Goal: Transaction & Acquisition: Purchase product/service

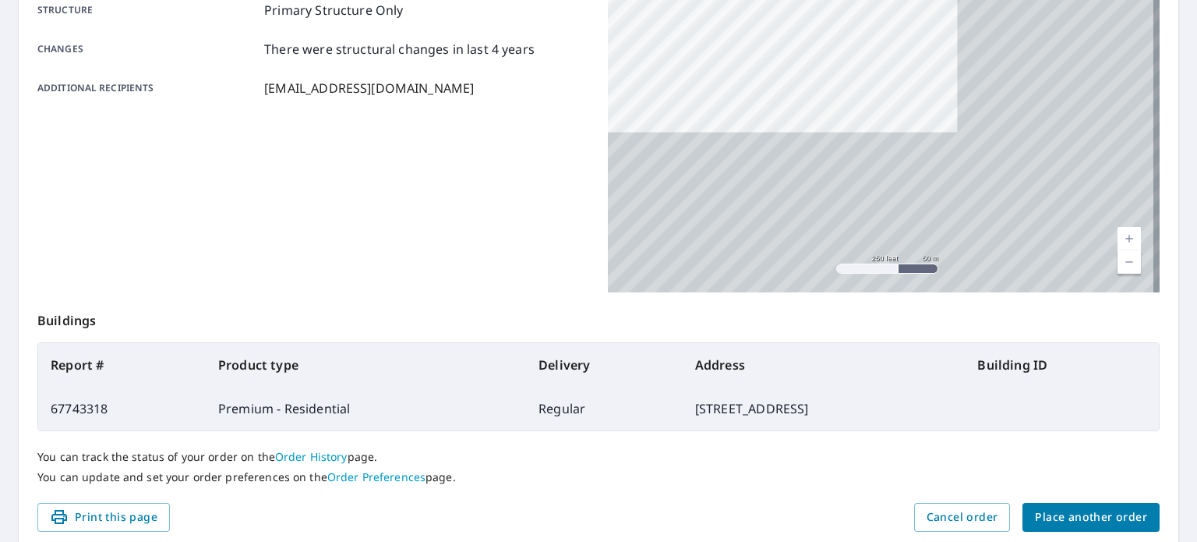
scroll to position [374, 0]
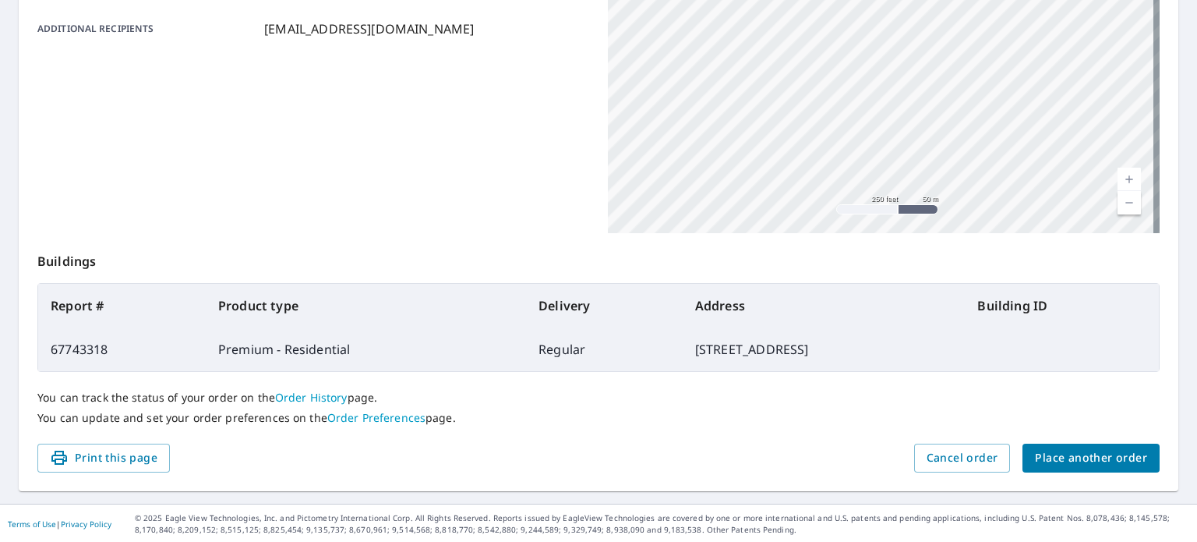
click at [1065, 457] on span "Place another order" at bounding box center [1091, 457] width 112 height 19
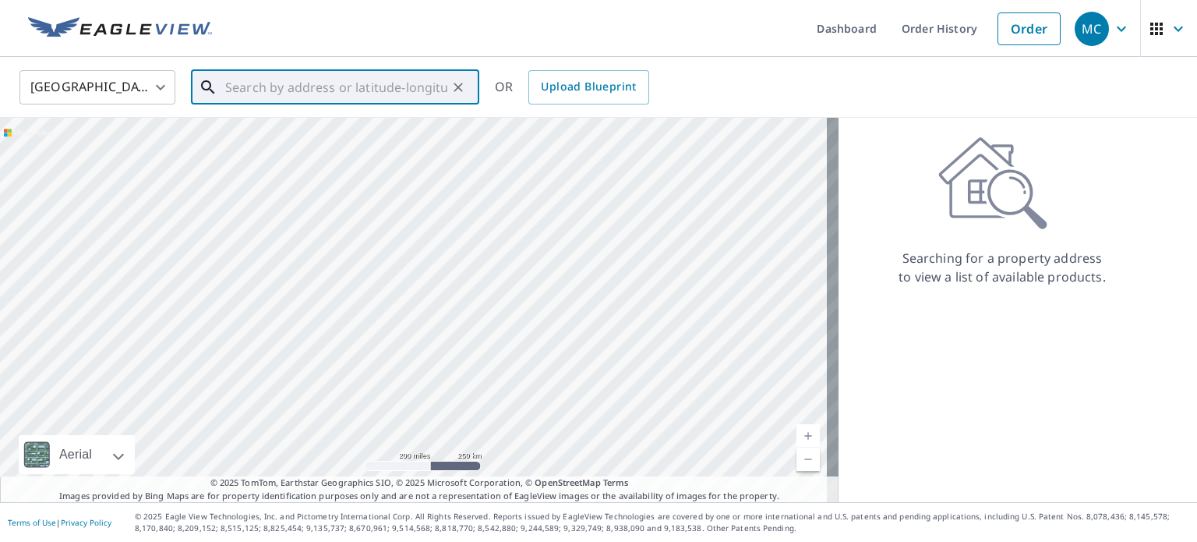
click at [366, 97] on input "text" at bounding box center [336, 87] width 222 height 44
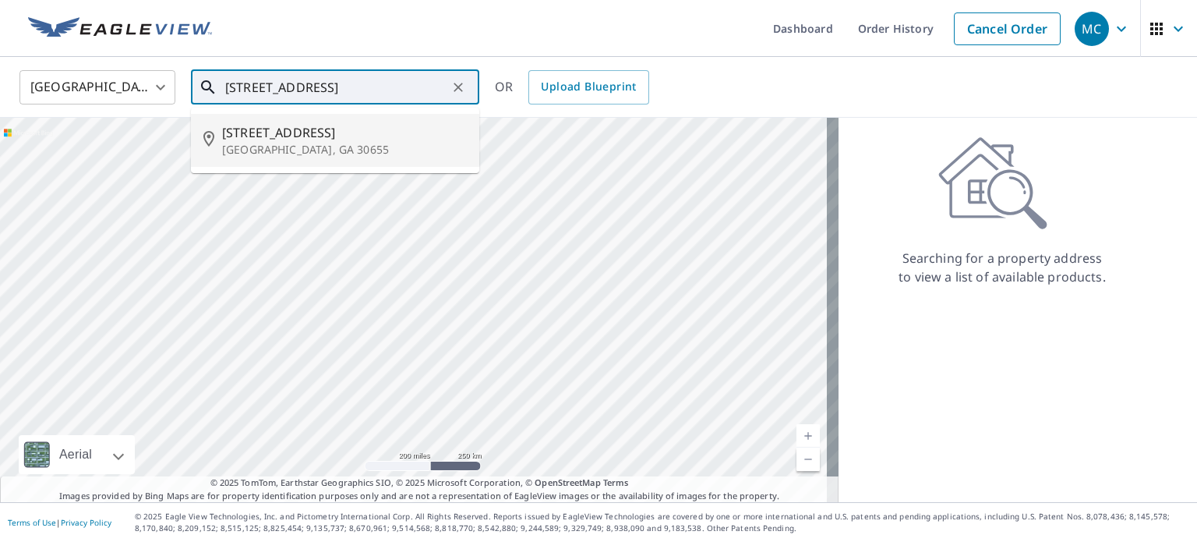
click at [299, 127] on span "751 Fleeting Way" at bounding box center [344, 132] width 245 height 19
type input "751 Fleeting Way Monroe, GA 30655"
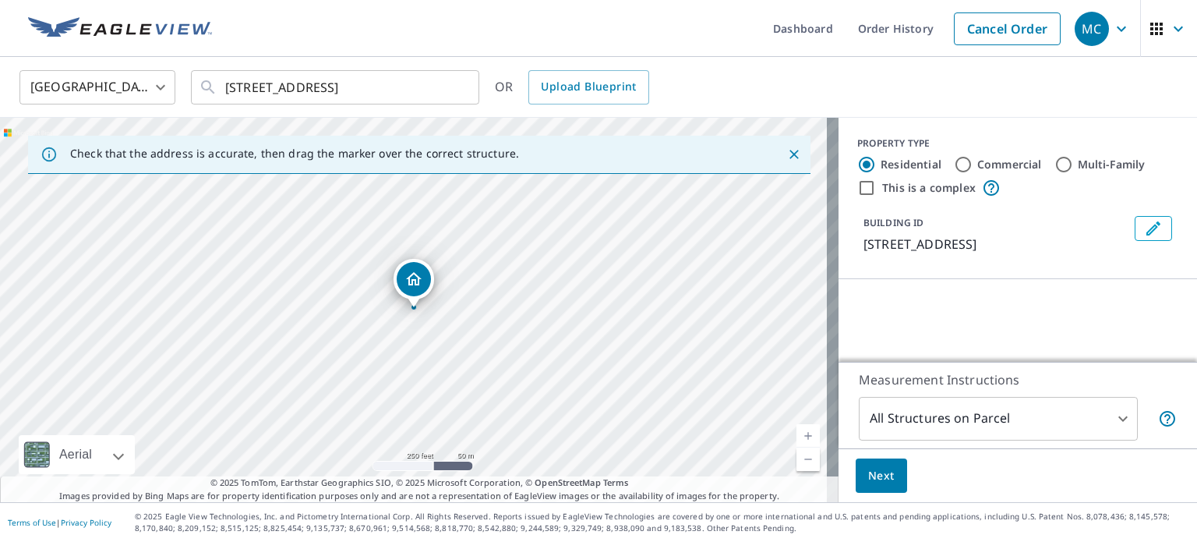
click at [938, 419] on body "MC MC Dashboard Order History Cancel Order MC United States US ​ 751 Fleeting W…" at bounding box center [598, 271] width 1197 height 542
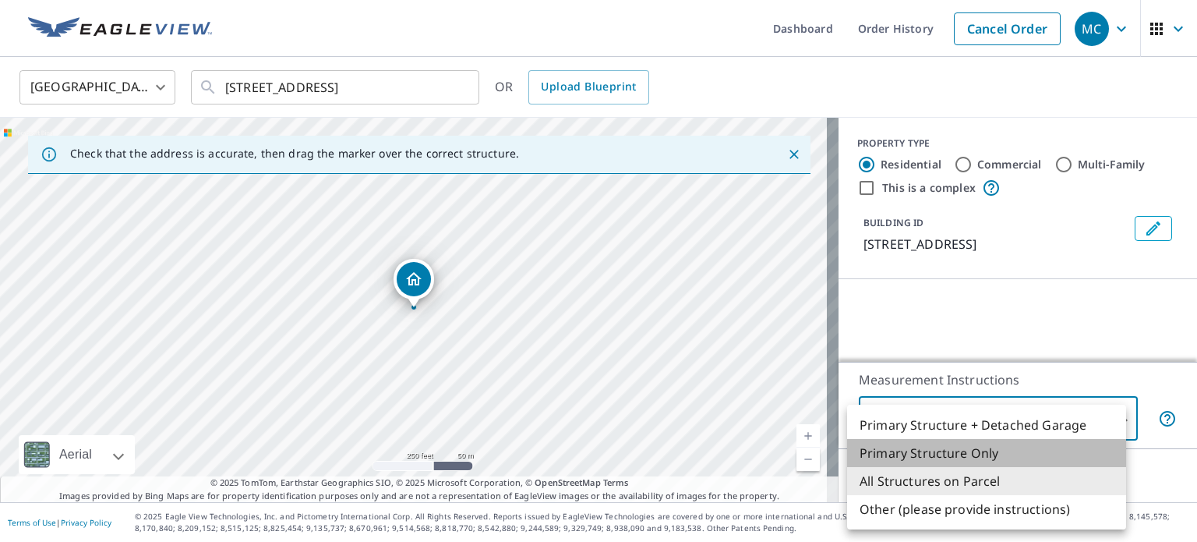
click at [920, 454] on li "Primary Structure Only" at bounding box center [986, 453] width 279 height 28
type input "2"
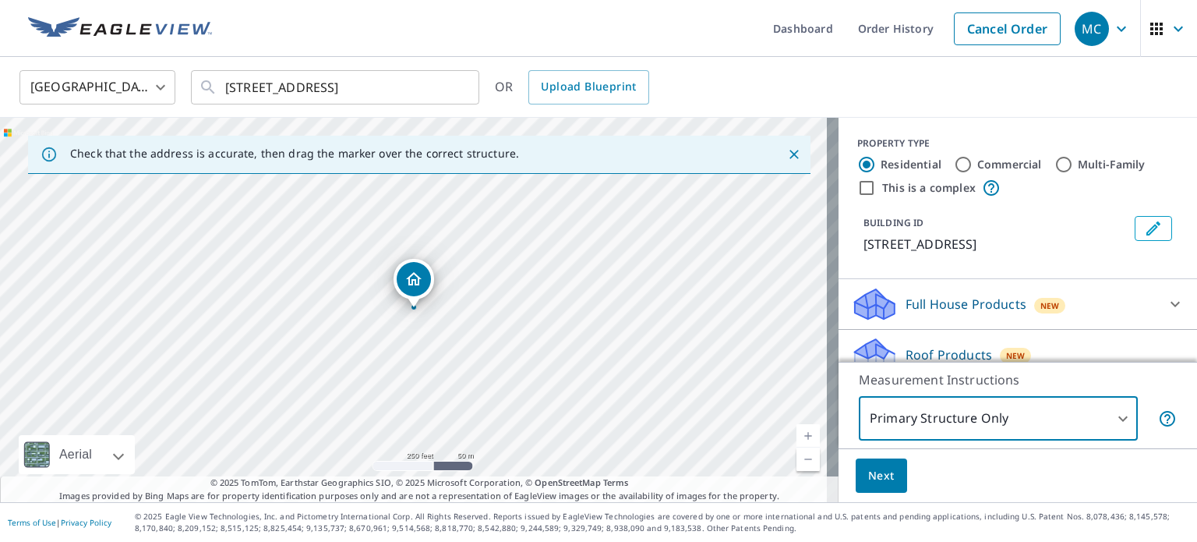
click at [872, 482] on span "Next" at bounding box center [881, 475] width 27 height 19
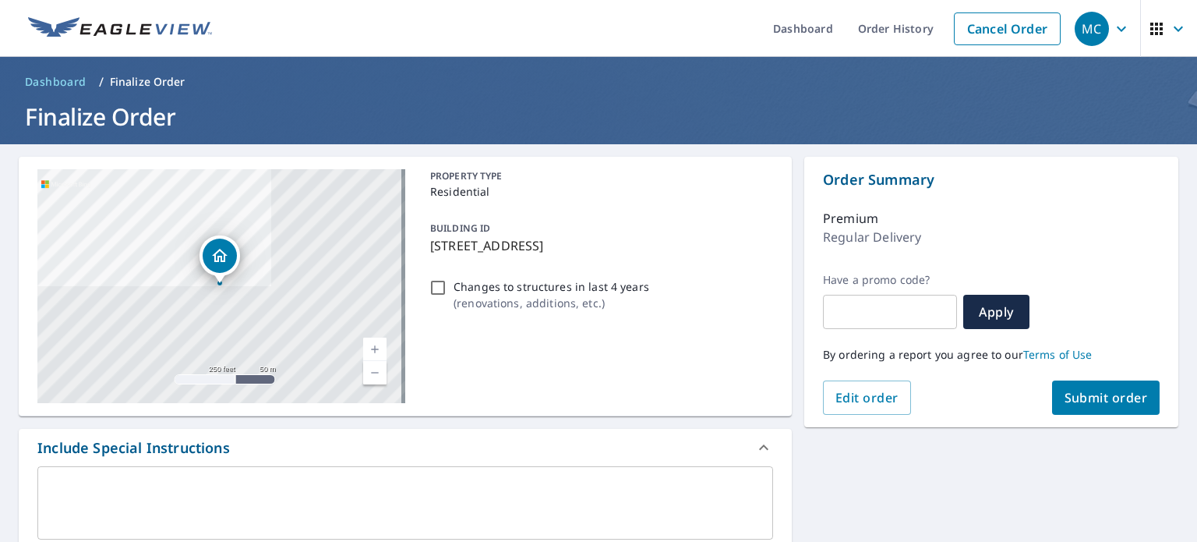
drag, startPoint x: 433, startPoint y: 286, endPoint x: 438, endPoint y: 292, distance: 8.3
click at [437, 292] on input "Changes to structures in last 4 years ( renovations, additions, etc. )" at bounding box center [438, 287] width 19 height 19
checkbox input "true"
click at [1112, 398] on span "Submit order" at bounding box center [1106, 397] width 83 height 17
